Goal: Task Accomplishment & Management: Manage account settings

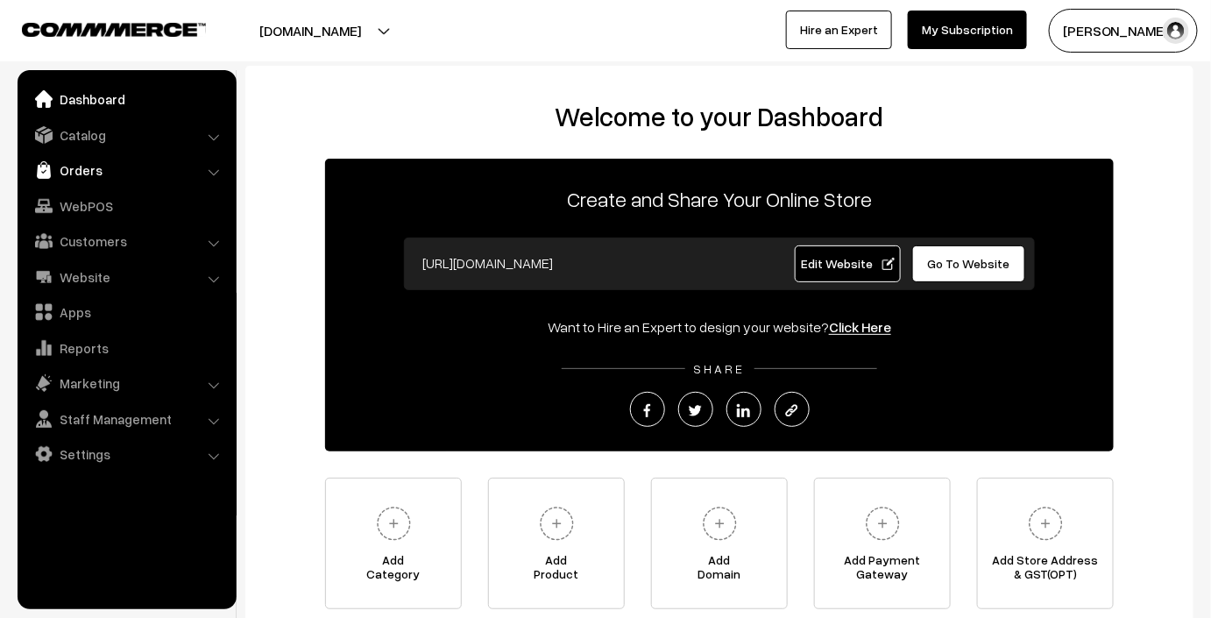
click at [118, 179] on link "Orders" at bounding box center [126, 170] width 209 height 32
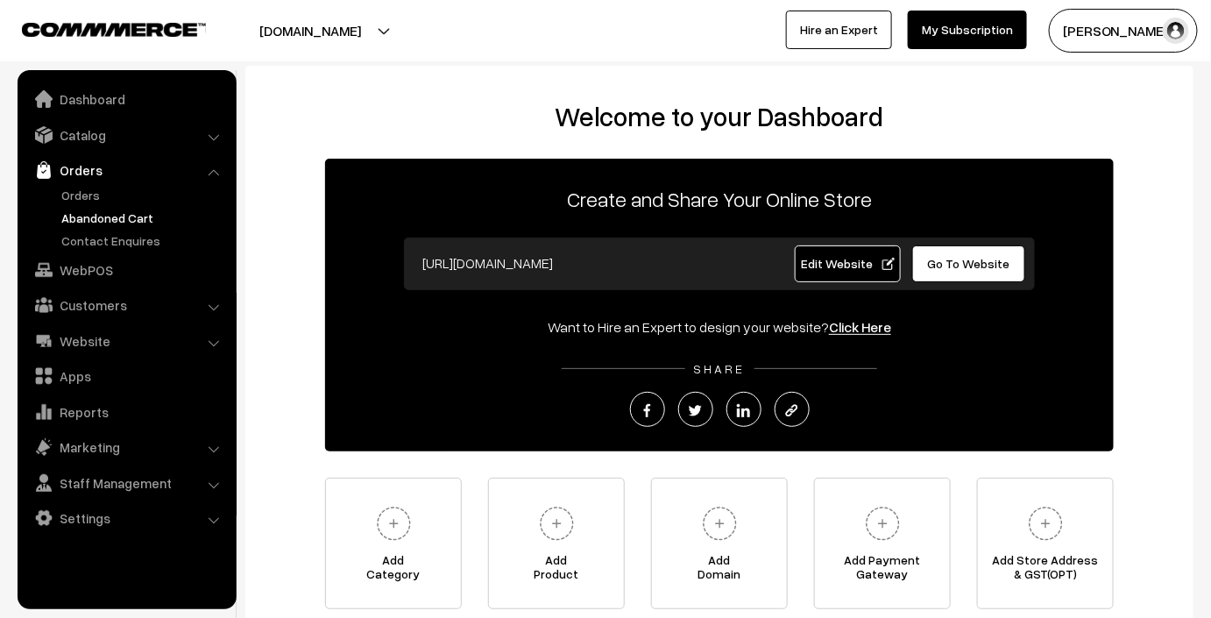
click at [103, 209] on link "Abandoned Cart" at bounding box center [143, 218] width 173 height 18
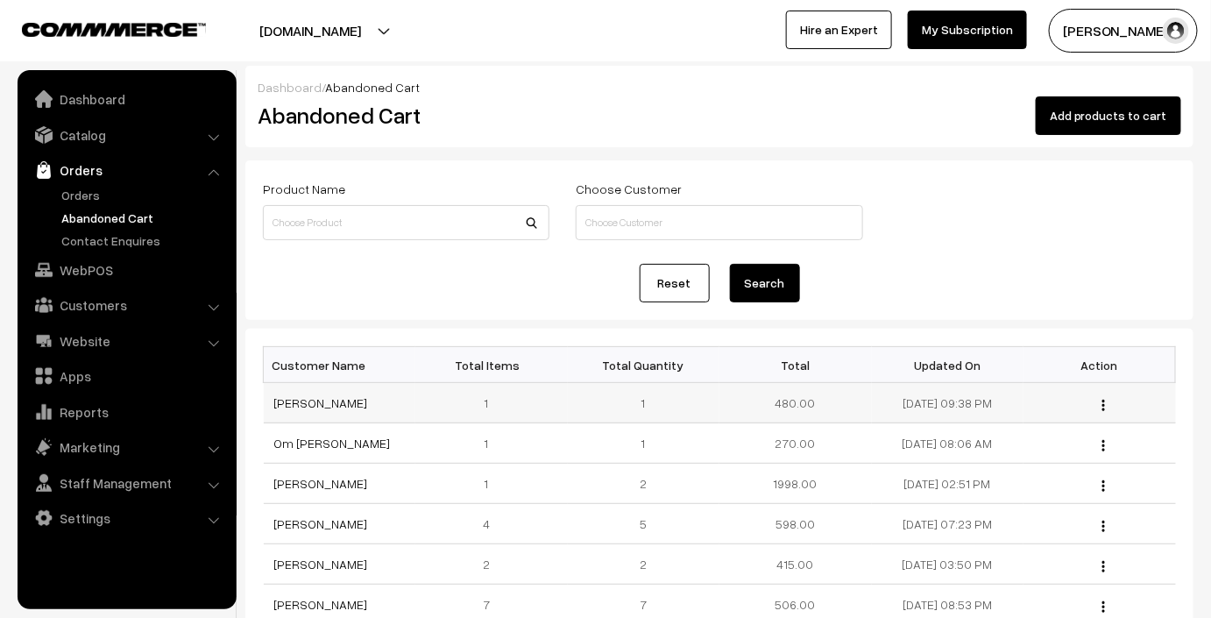
click at [1104, 400] on img "button" at bounding box center [1103, 405] width 3 height 11
click at [1058, 426] on link "View" at bounding box center [1026, 429] width 149 height 39
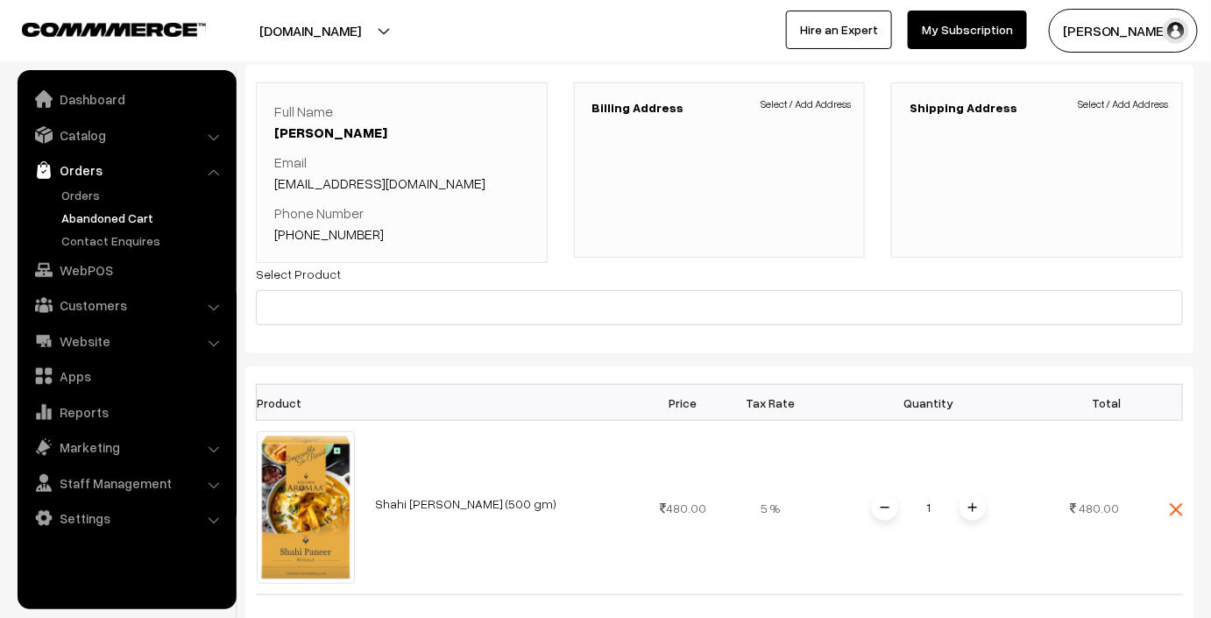
scroll to position [79, 0]
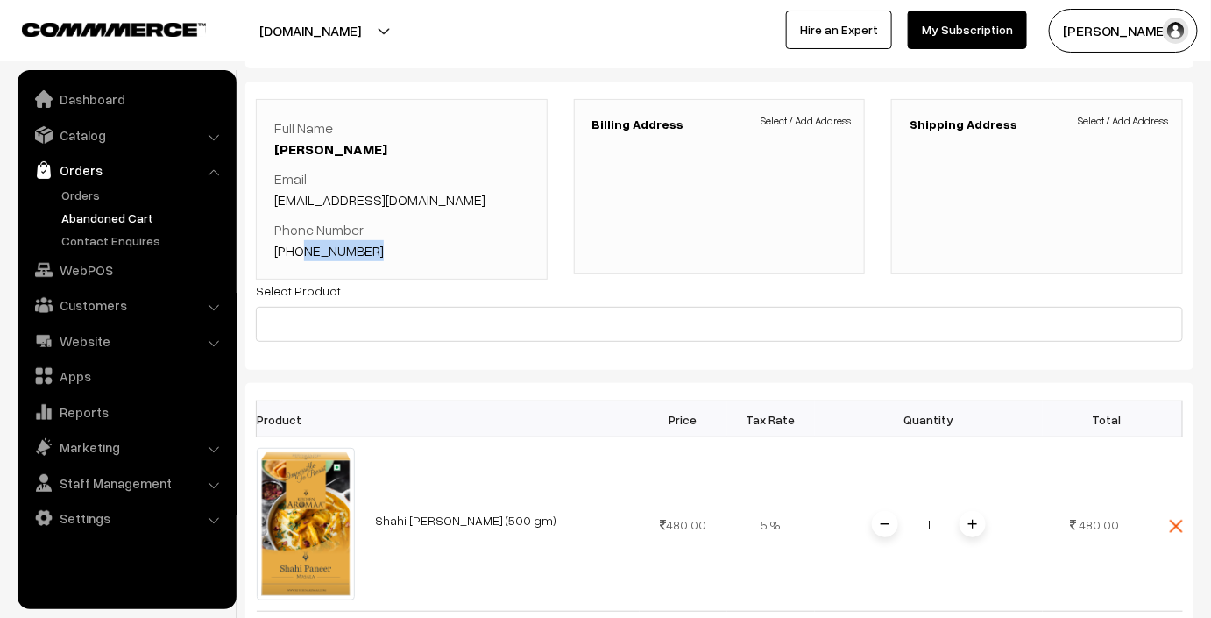
drag, startPoint x: 375, startPoint y: 245, endPoint x: 297, endPoint y: 258, distance: 78.9
click at [297, 258] on p "Phone Number +91 9712948856" at bounding box center [401, 240] width 255 height 42
copy link "9712948856"
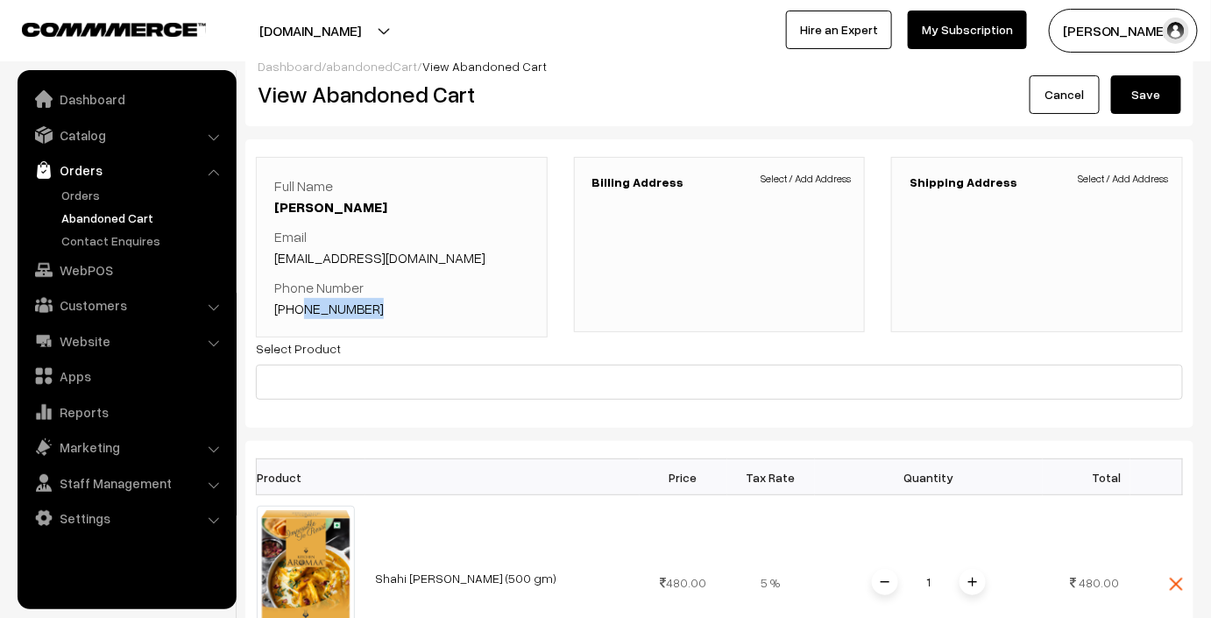
scroll to position [0, 0]
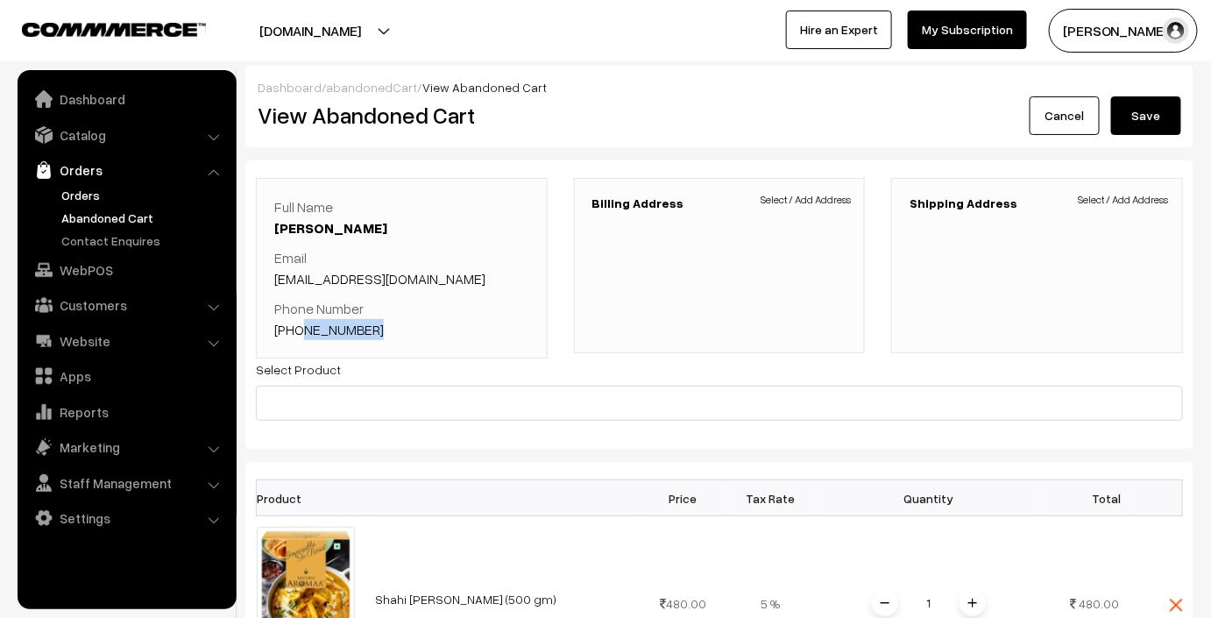
click at [96, 199] on link "Orders" at bounding box center [143, 195] width 173 height 18
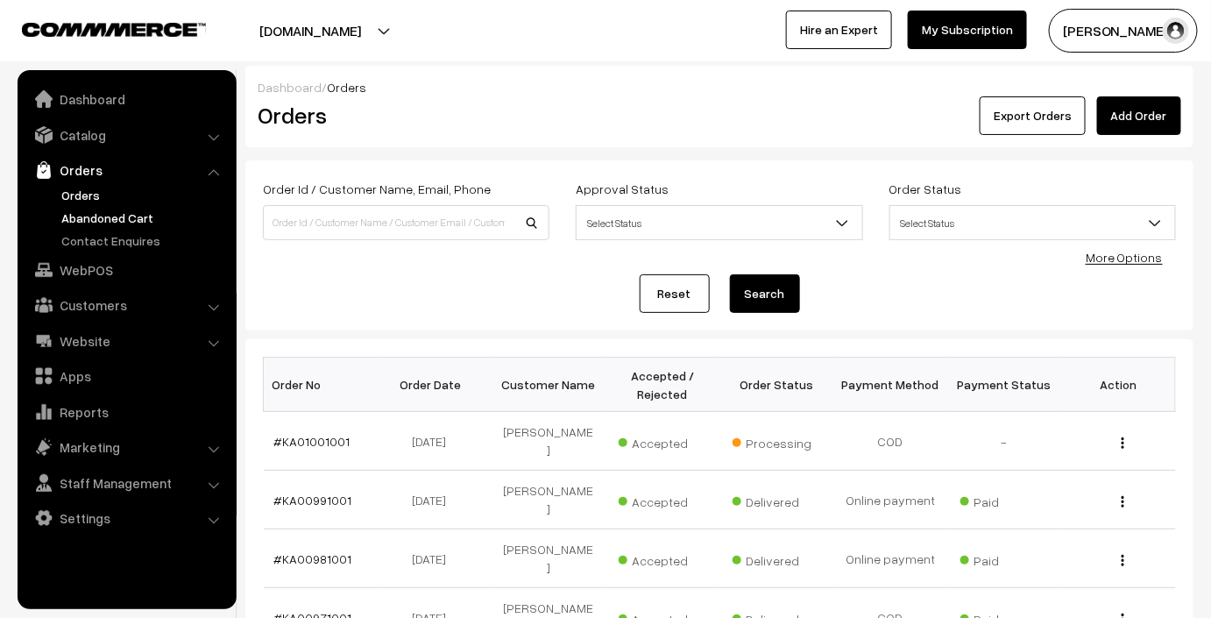
click at [145, 212] on link "Abandoned Cart" at bounding box center [143, 218] width 173 height 18
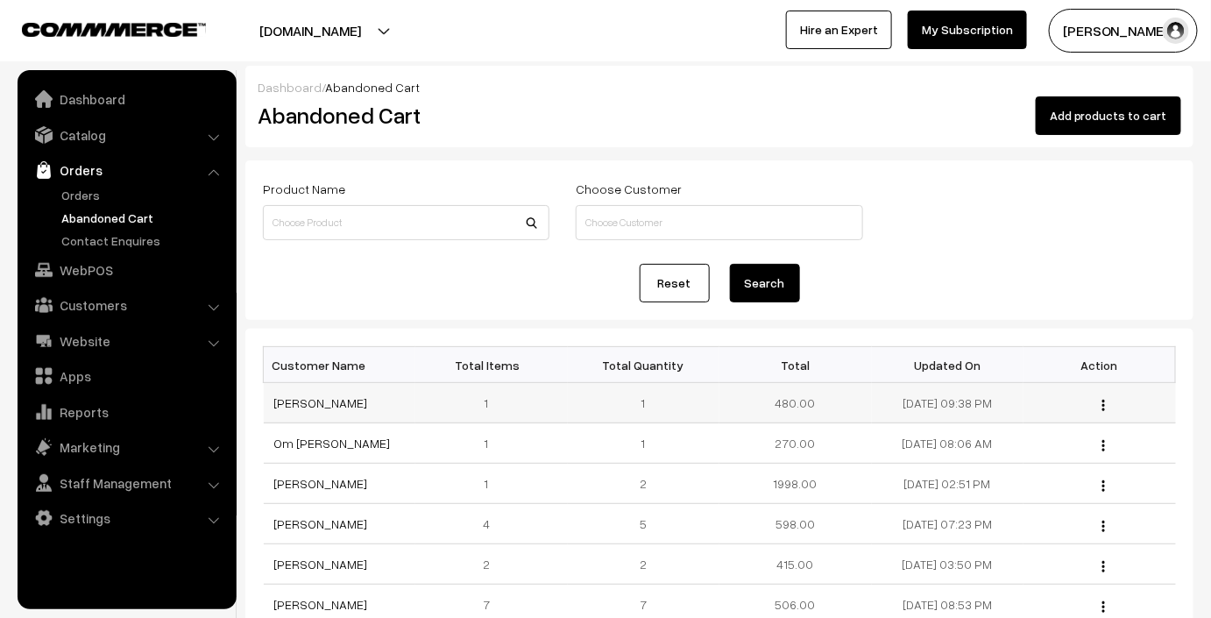
click at [1101, 400] on button "button" at bounding box center [1103, 405] width 4 height 14
click at [1000, 425] on link "View" at bounding box center [1026, 429] width 149 height 39
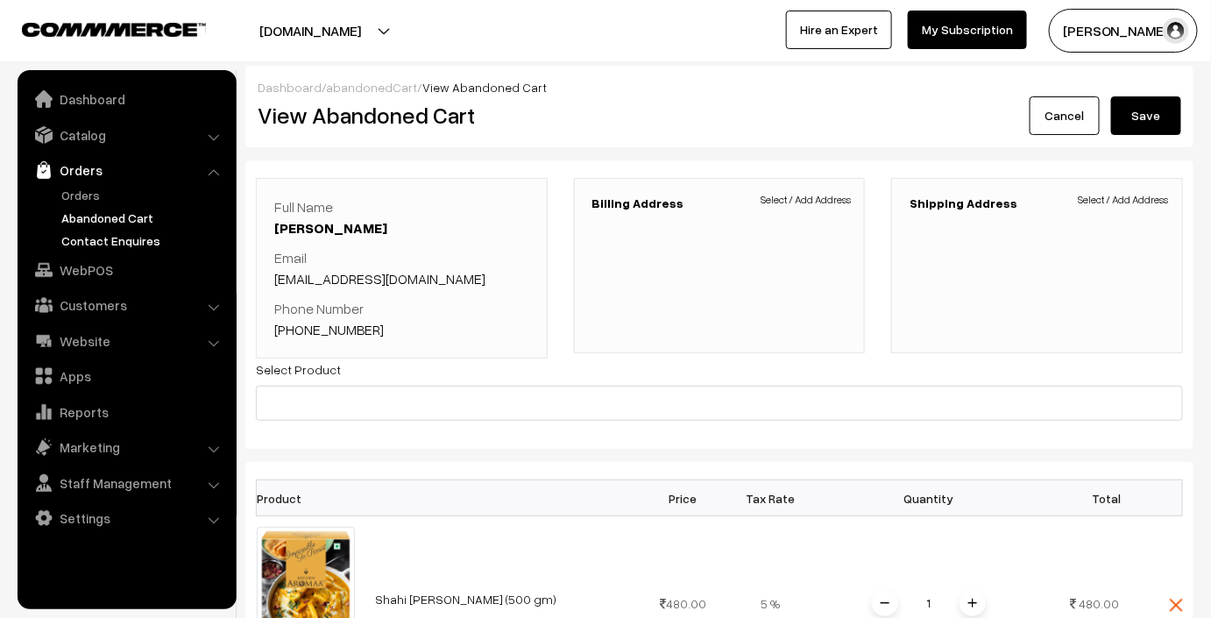
click at [115, 238] on link "Contact Enquires" at bounding box center [143, 240] width 173 height 18
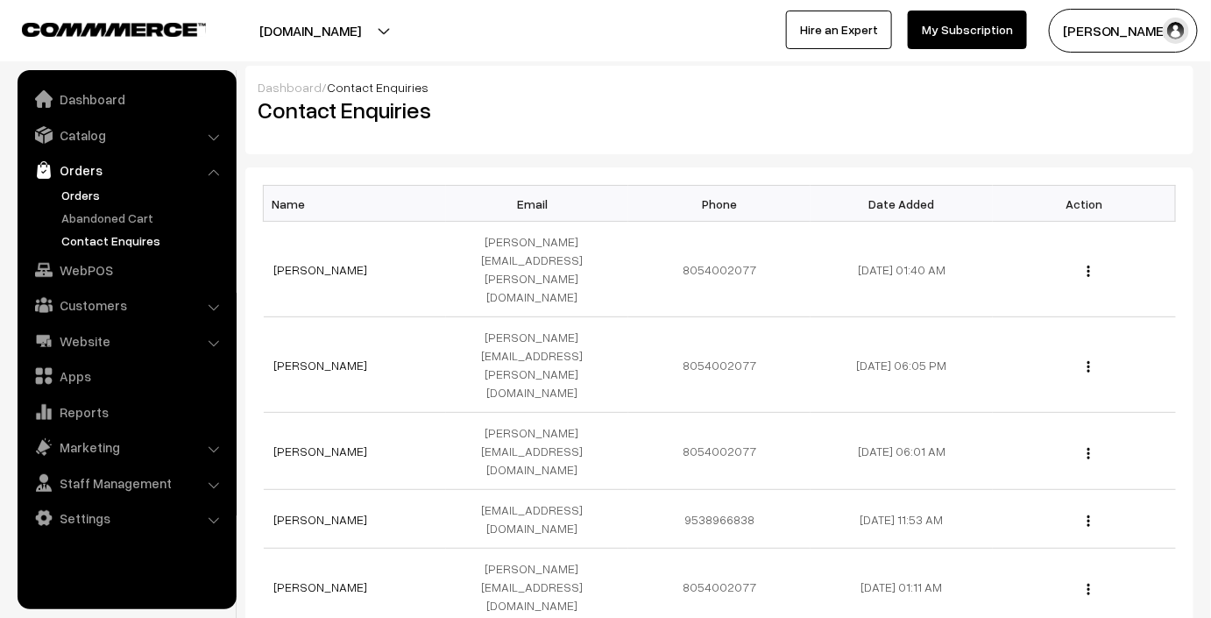
click at [94, 197] on link "Orders" at bounding box center [143, 195] width 173 height 18
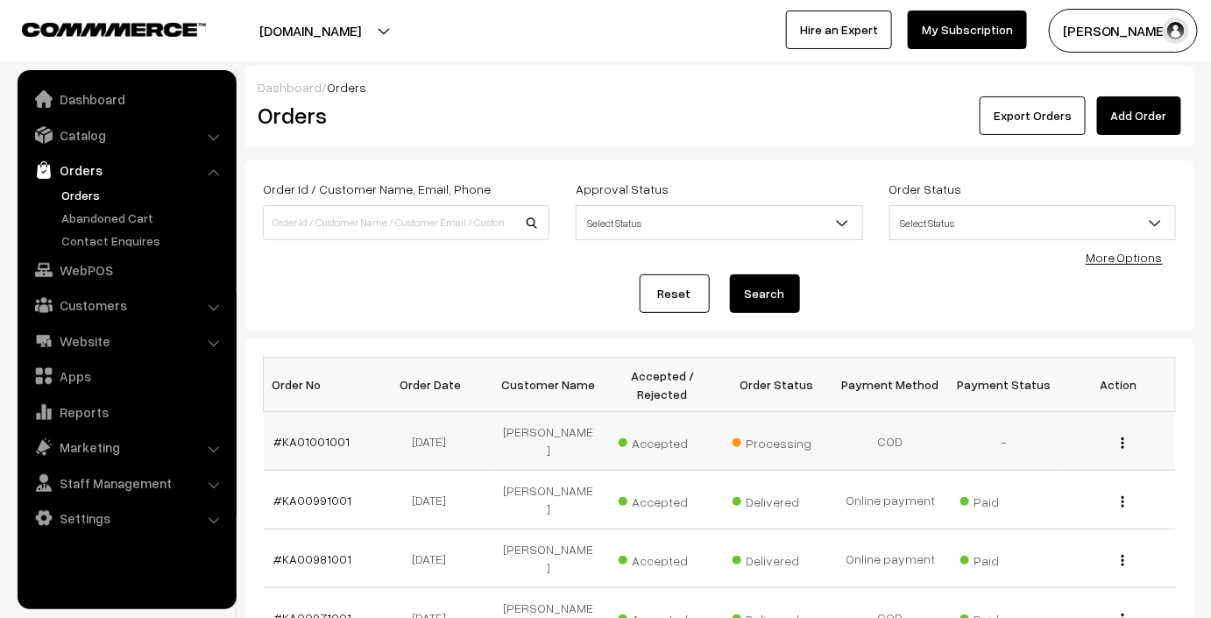
click at [1123, 437] on img "button" at bounding box center [1123, 442] width 3 height 11
click at [1016, 457] on link "View" at bounding box center [1044, 468] width 149 height 39
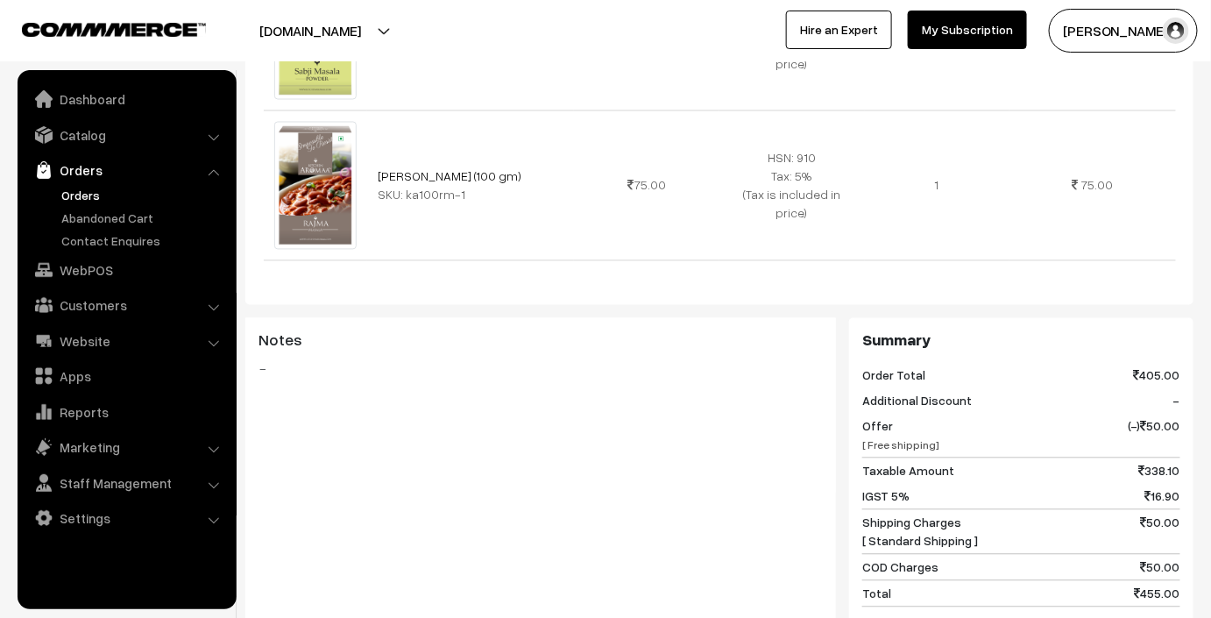
scroll to position [1513, 0]
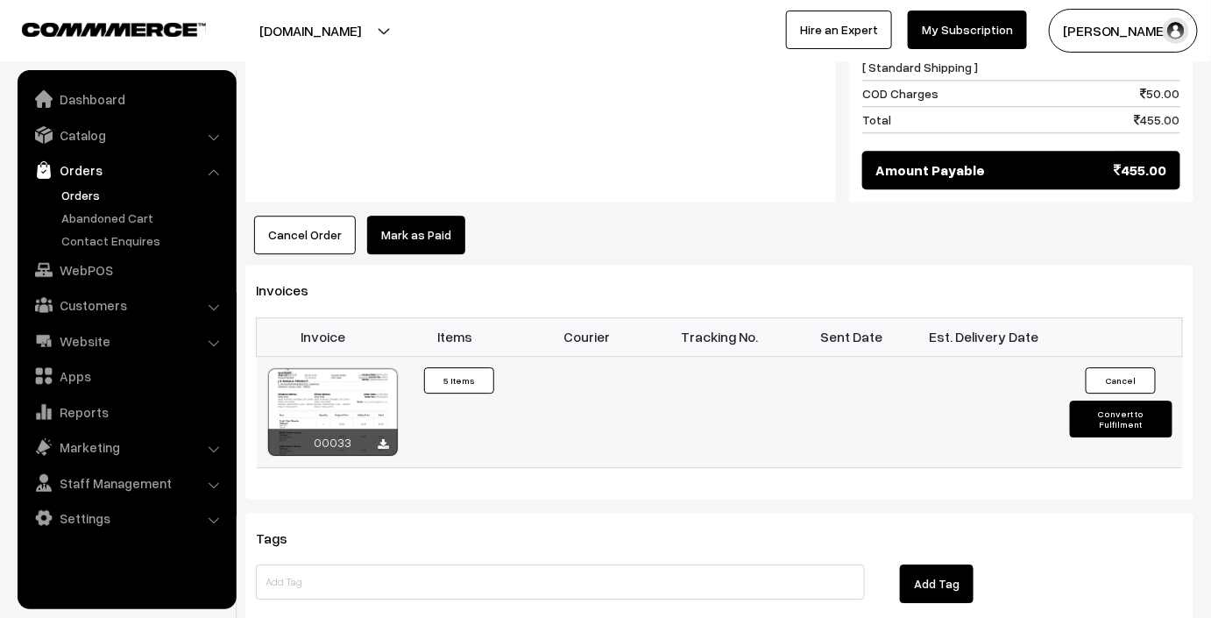
click at [1104, 400] on button "Convert to Fulfilment" at bounding box center [1121, 418] width 103 height 37
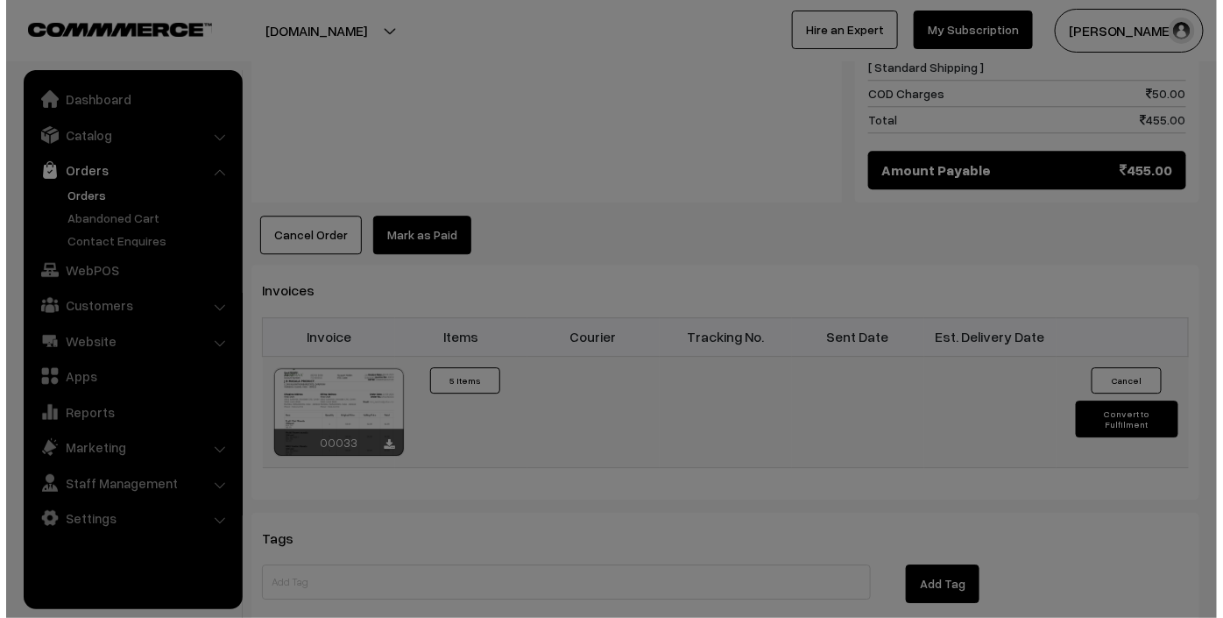
scroll to position [1523, 0]
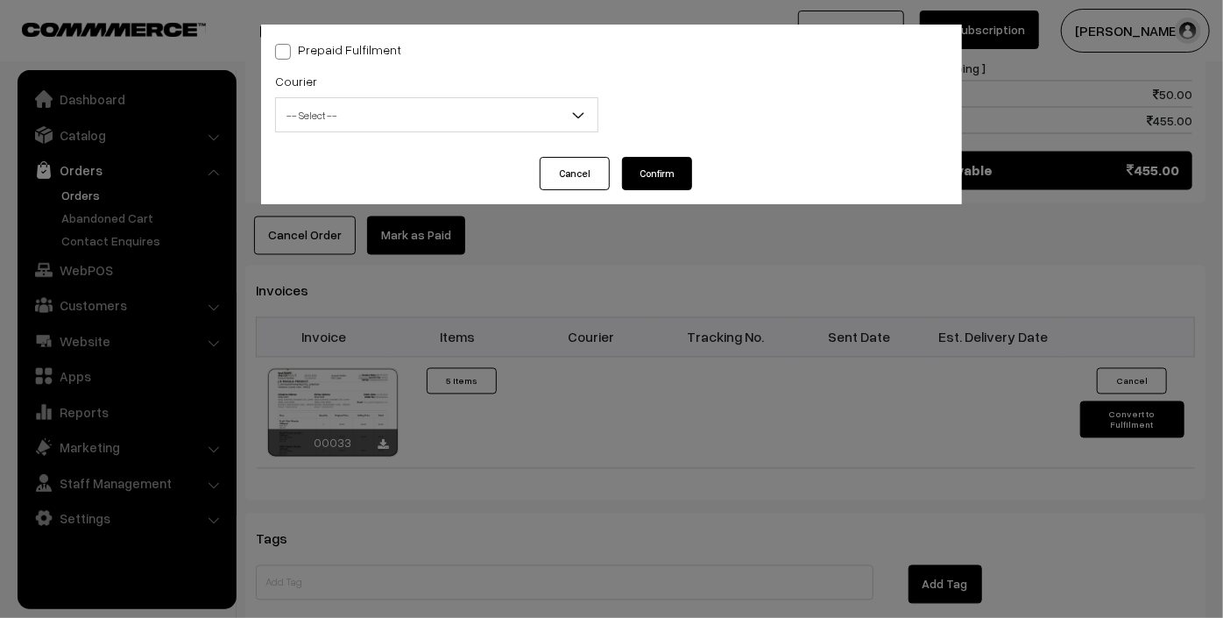
click at [435, 117] on span "-- Select --" at bounding box center [437, 115] width 322 height 31
click at [474, 122] on span "-- Select --" at bounding box center [437, 115] width 322 height 31
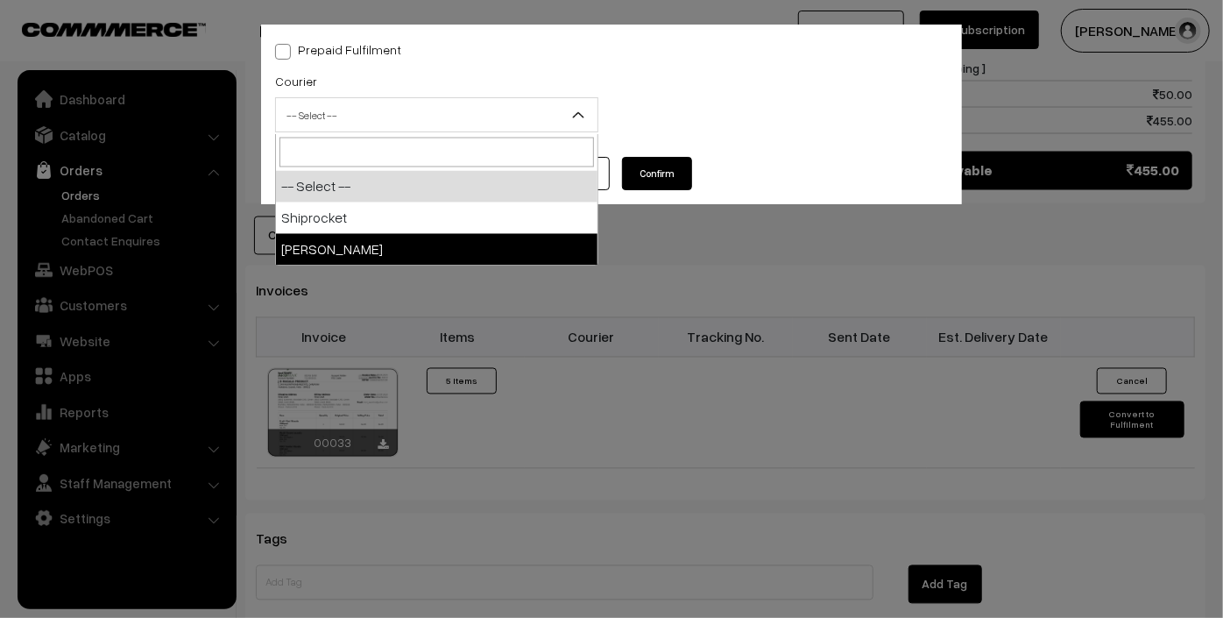
select select "2"
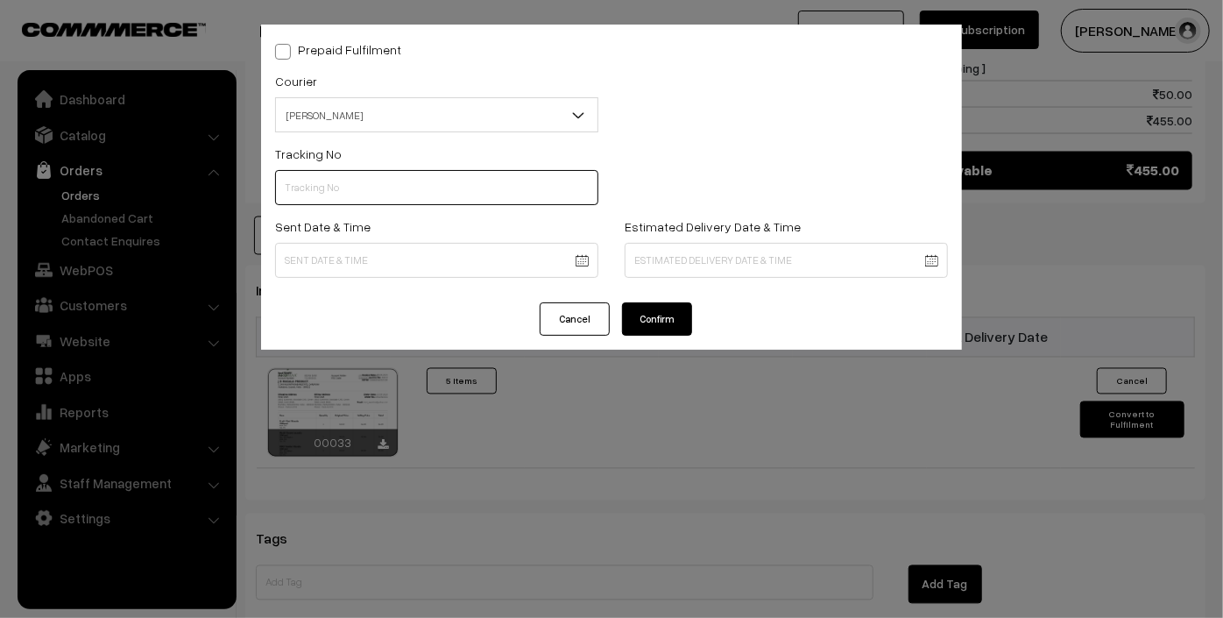
click at [464, 189] on input "text" at bounding box center [436, 187] width 323 height 35
type input "1355087307"
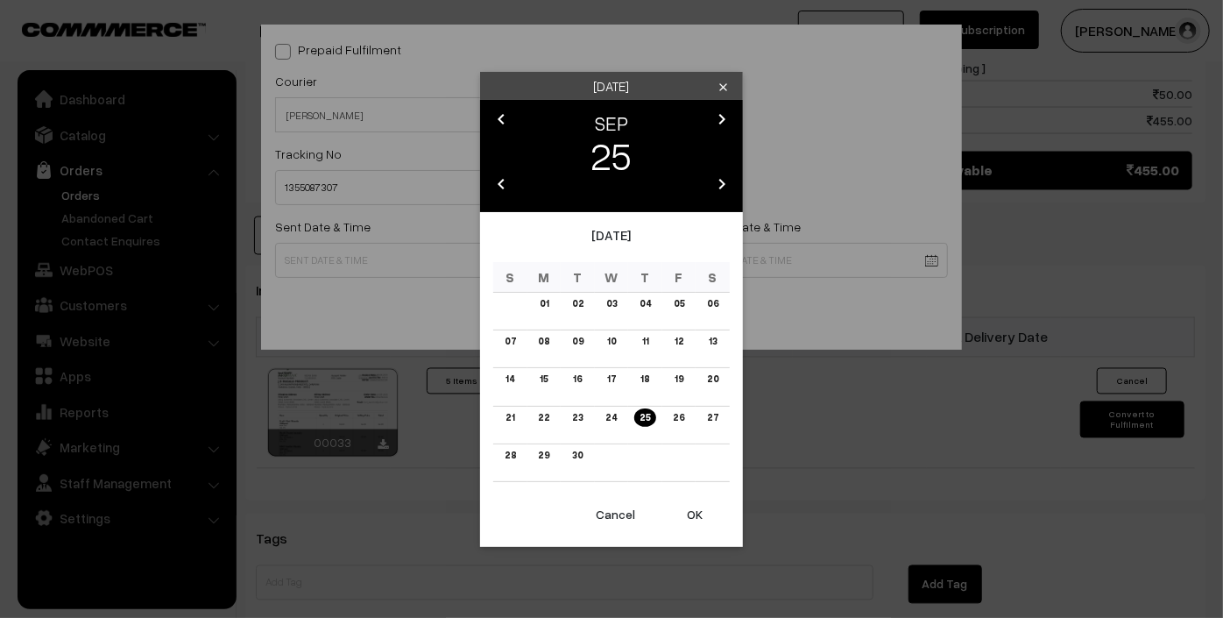
click at [501, 178] on icon "chevron_left" at bounding box center [501, 183] width 21 height 21
click at [498, 194] on icon "chevron_left" at bounding box center [501, 183] width 21 height 21
click at [510, 458] on link "24" at bounding box center [510, 455] width 22 height 18
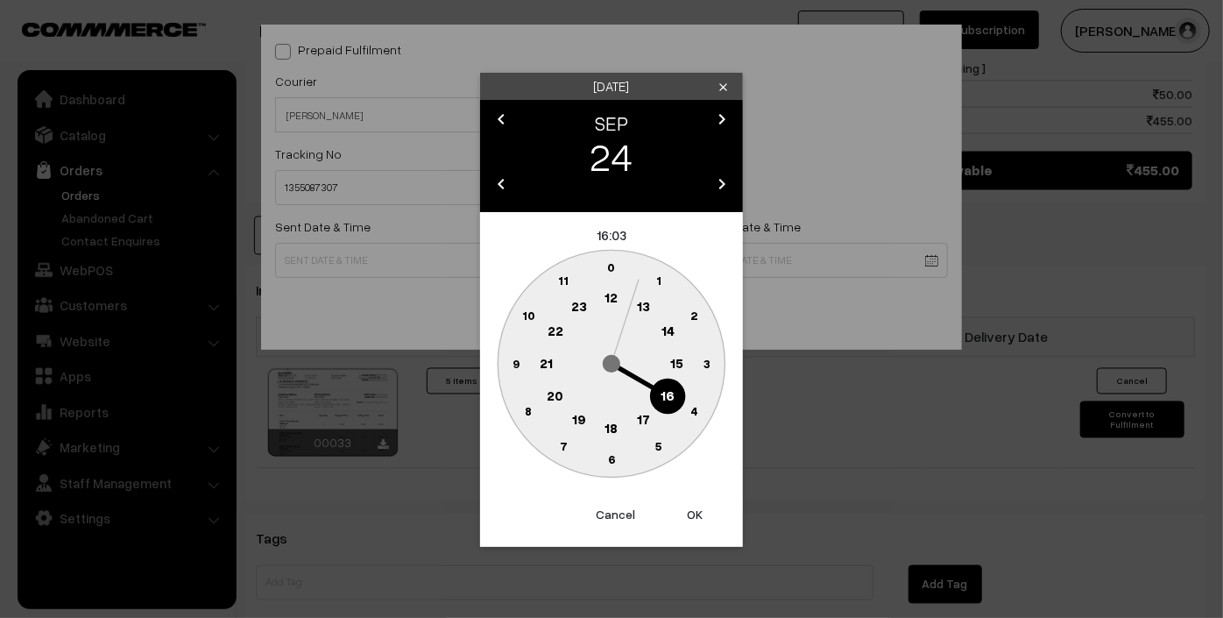
click at [703, 512] on button "OK" at bounding box center [695, 514] width 70 height 39
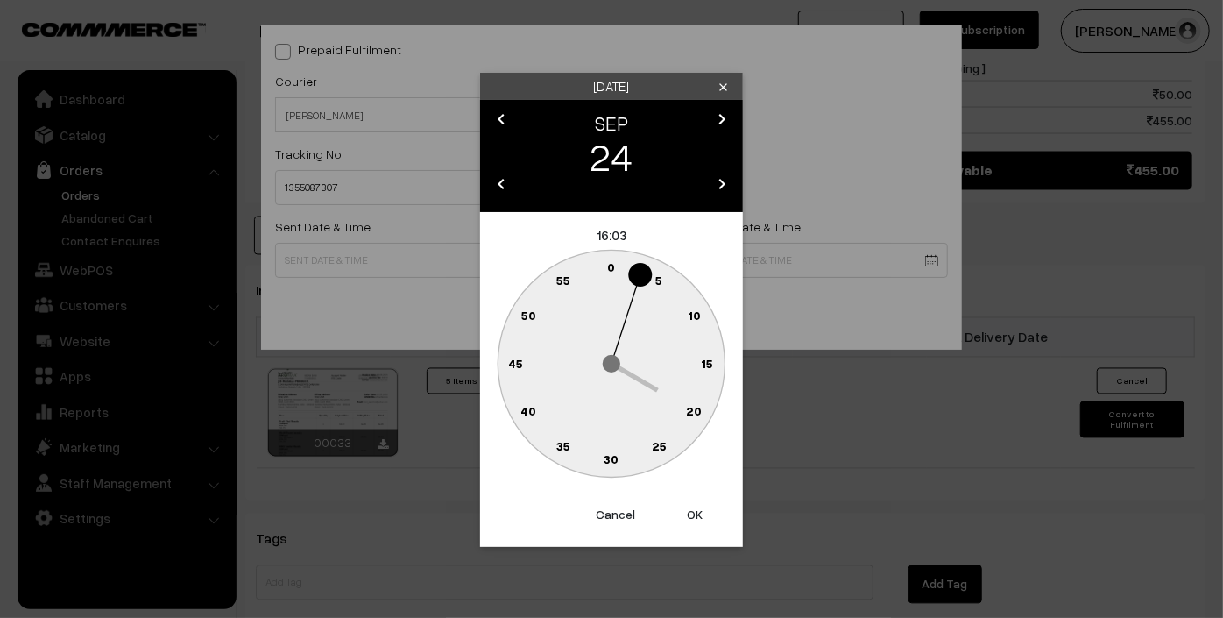
click at [703, 512] on button "OK" at bounding box center [695, 514] width 70 height 39
type input "24-09-2023 16:03"
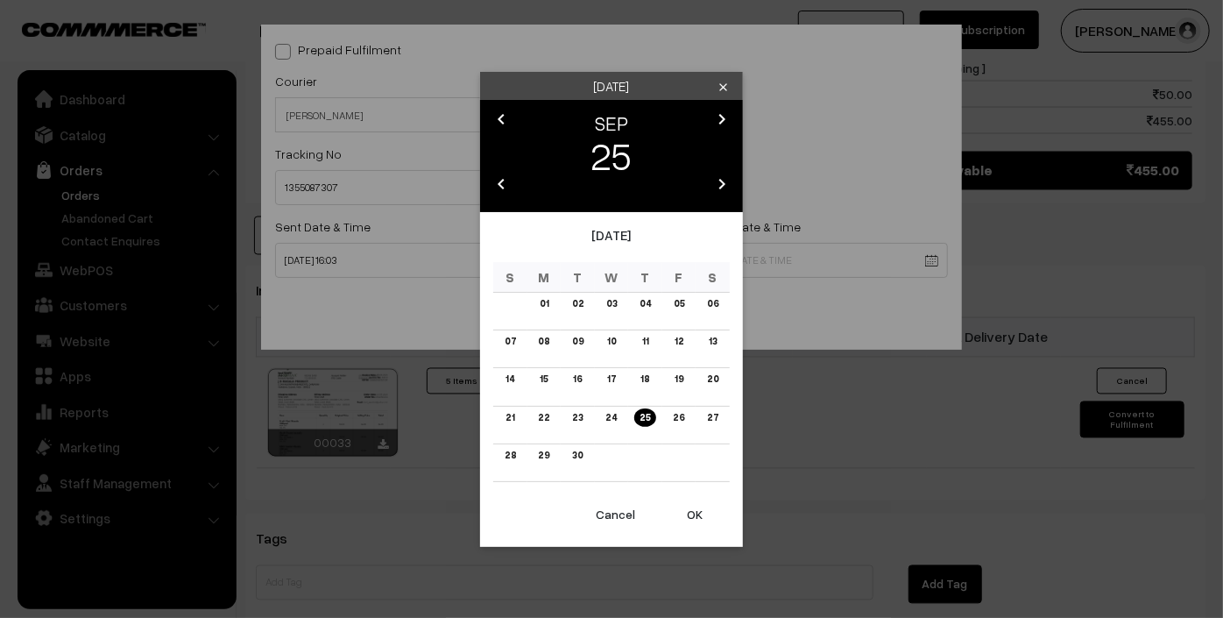
click at [714, 415] on link "27" at bounding box center [713, 417] width 22 height 18
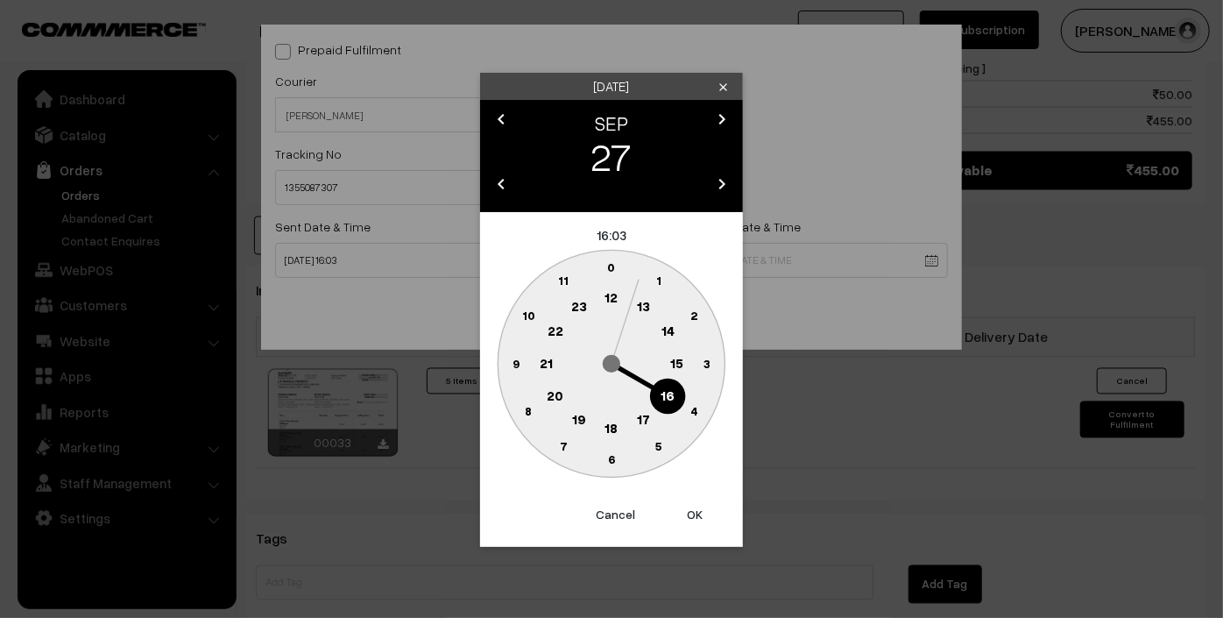
click at [687, 514] on button "OK" at bounding box center [695, 514] width 70 height 39
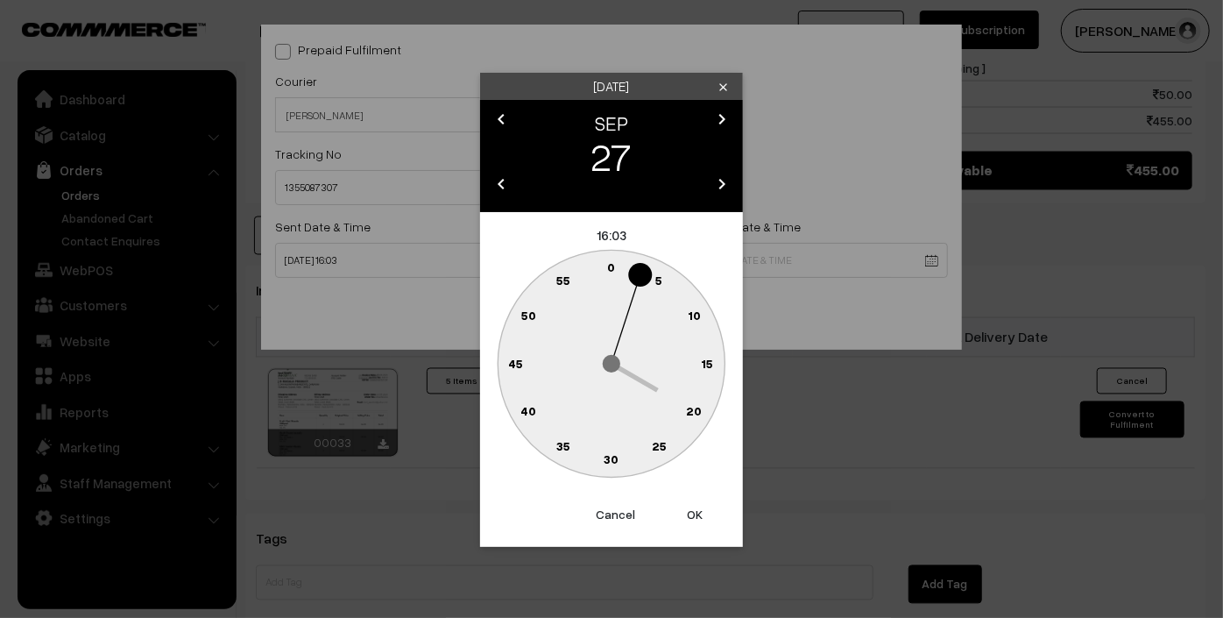
click at [687, 514] on button "OK" at bounding box center [695, 514] width 70 height 39
type input "27-09-2025 16:03"
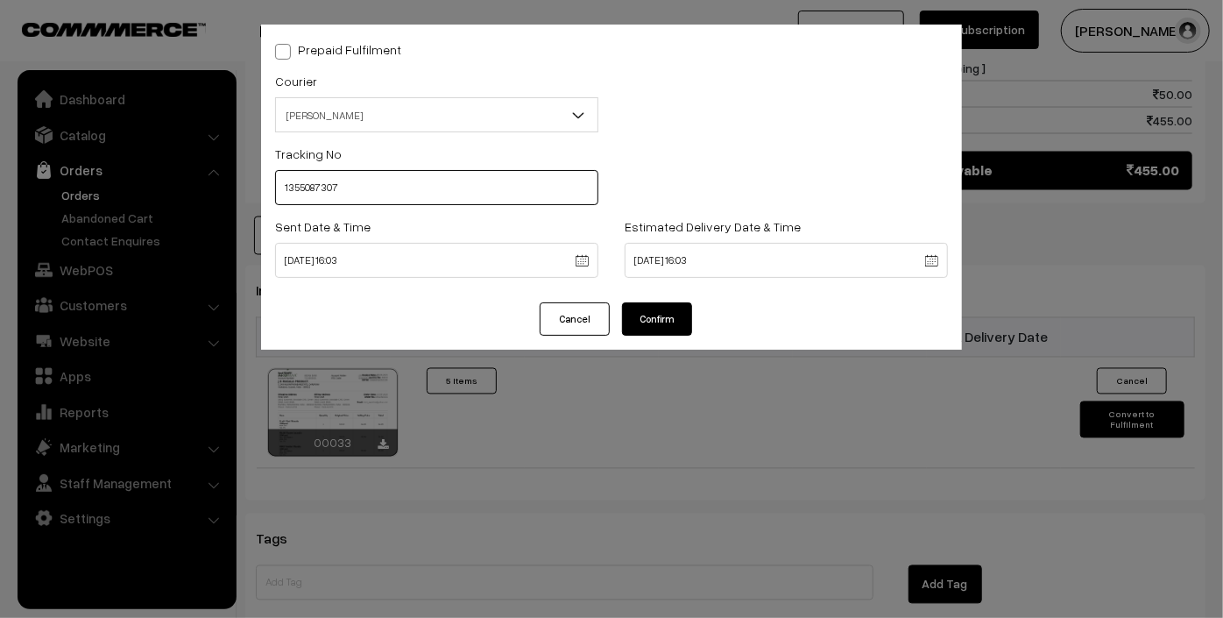
click at [411, 192] on input "1355087307" at bounding box center [436, 187] width 323 height 35
type input "1355087307 anjali courier"
click at [669, 328] on button "Confirm" at bounding box center [657, 318] width 70 height 33
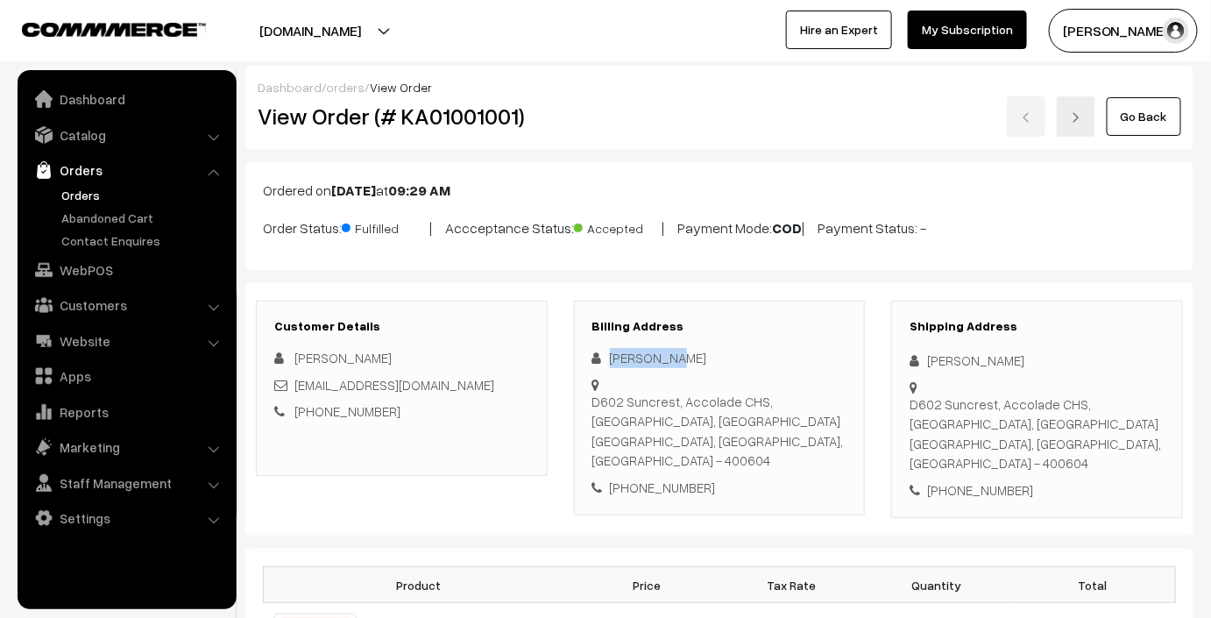
drag, startPoint x: 609, startPoint y: 355, endPoint x: 688, endPoint y: 342, distance: 79.9
click at [688, 342] on div "Billing Address Hinal Shah D602 Suncrest, Accolade CHS, Green Road, Louis Wadi …" at bounding box center [720, 409] width 292 height 216
copy div "[PERSON_NAME]"
drag, startPoint x: 631, startPoint y: 466, endPoint x: 700, endPoint y: 465, distance: 69.2
click at [700, 478] on div "+91 7506332291" at bounding box center [719, 488] width 255 height 20
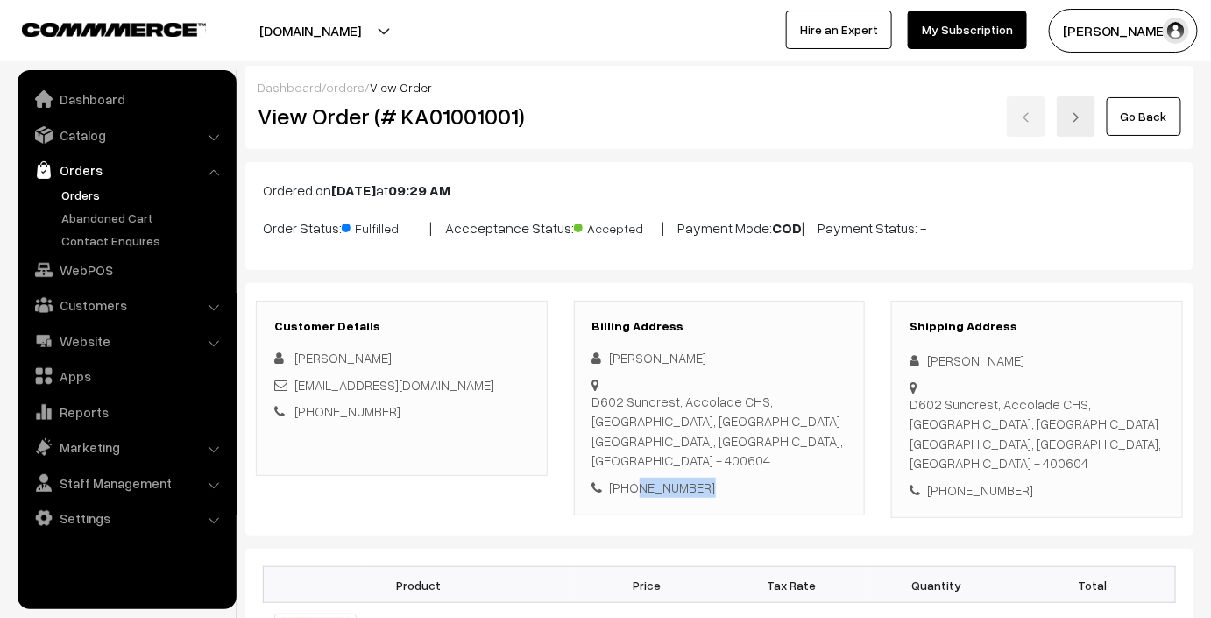
copy div "7506332291"
